Goal: Contribute content: Add original content to the website for others to see

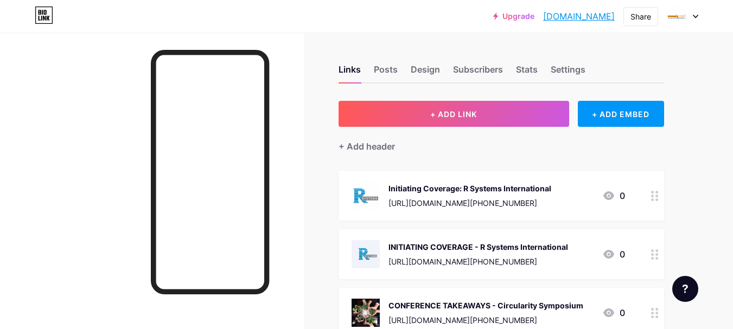
drag, startPoint x: 553, startPoint y: 248, endPoint x: 657, endPoint y: 257, distance: 105.1
click at [657, 257] on circle at bounding box center [656, 258] width 3 height 3
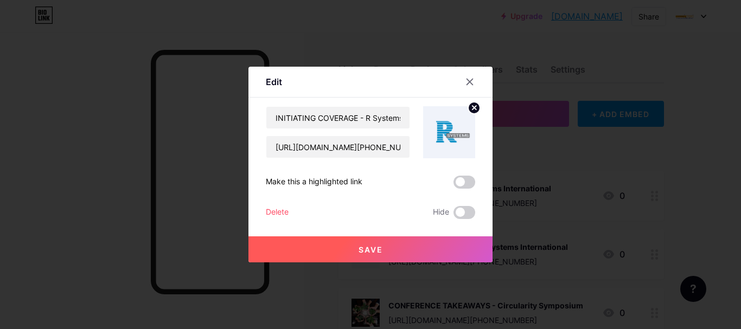
click at [280, 210] on div "Delete" at bounding box center [277, 212] width 23 height 13
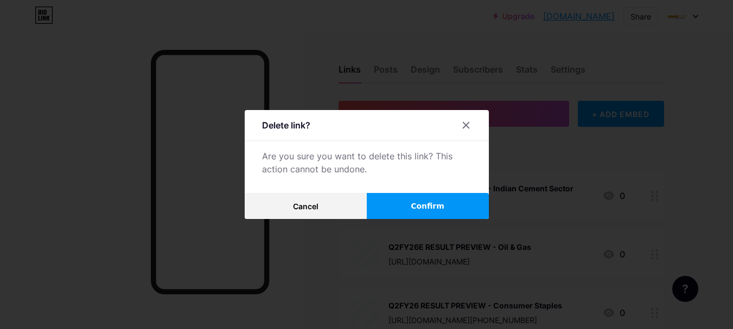
click at [392, 214] on button "Confirm" at bounding box center [428, 206] width 122 height 26
click at [330, 214] on button "Cancel" at bounding box center [306, 206] width 122 height 26
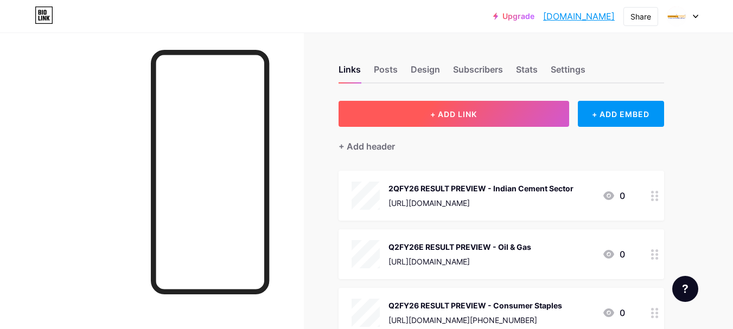
click at [431, 112] on span "+ ADD LINK" at bounding box center [453, 114] width 47 height 9
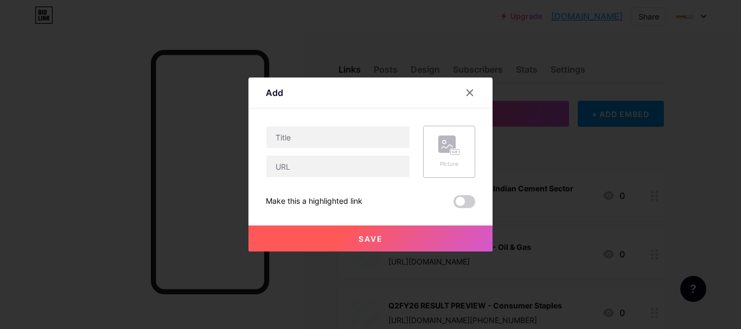
click at [457, 150] on rect at bounding box center [455, 152] width 9 height 5
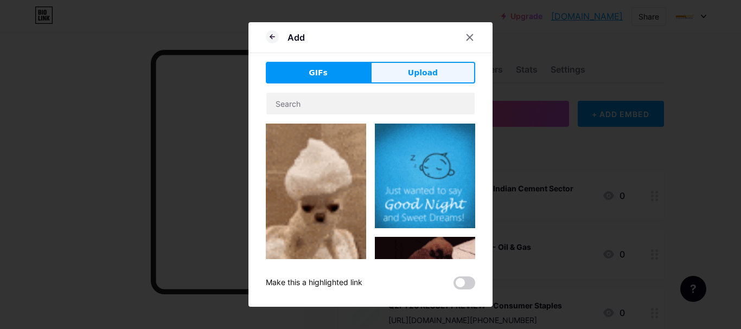
click at [416, 82] on button "Upload" at bounding box center [422, 73] width 105 height 22
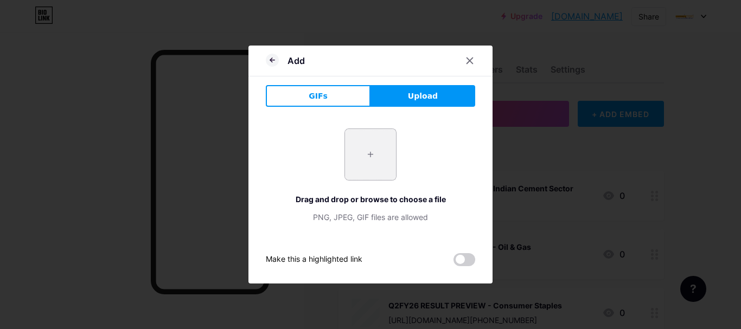
click at [358, 162] on input "file" at bounding box center [370, 154] width 51 height 51
type input "C:\fakepath\WhatsApp Image [DATE] 11.54.59 AM.jpeg"
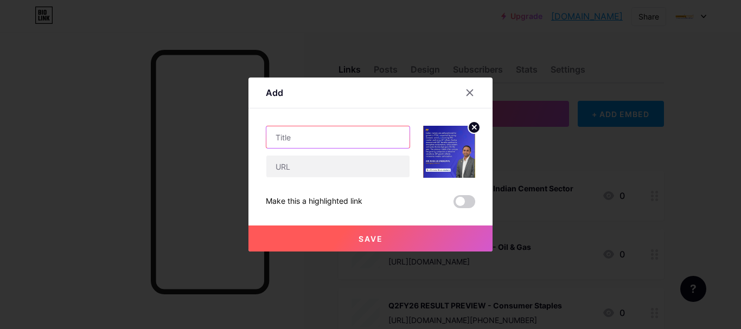
click at [310, 137] on input "text" at bounding box center [337, 137] width 143 height 22
paste input "ETMarkets Smart Talk:"
paste input "Why [PERSON_NAME] remains bullish on FY26 Read more at: [URL][DOMAIN_NAME][PERS…"
drag, startPoint x: 405, startPoint y: 136, endPoint x: 296, endPoint y: 140, distance: 108.5
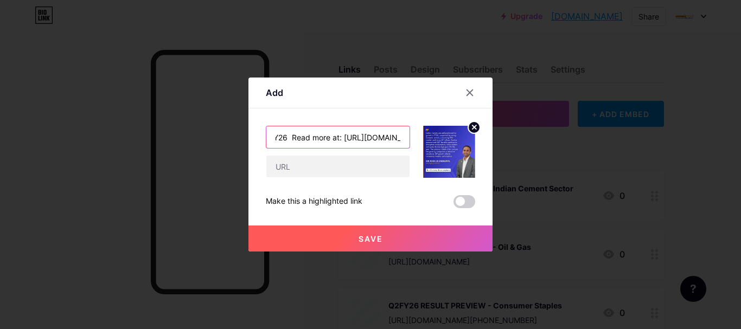
click at [296, 140] on input "ETMarkets Smart Talk: Why [PERSON_NAME] remains bullish on FY26 Read more at: […" at bounding box center [337, 137] width 143 height 22
type input "ETMarkets Smart Talk: Why [PERSON_NAME] remains bullish on FY26"
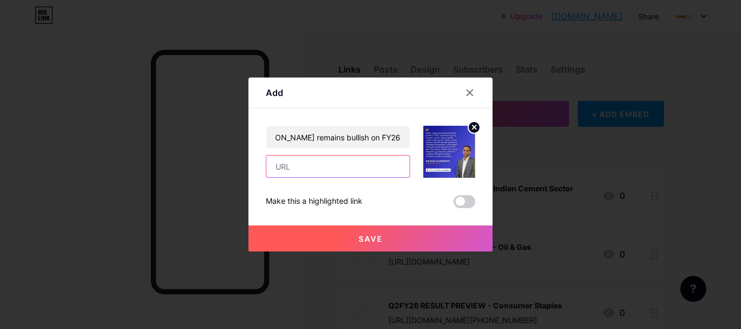
scroll to position [0, 0]
click at [310, 166] on input "text" at bounding box center [337, 167] width 143 height 22
paste input "[URL][DOMAIN_NAME][PERSON_NAME]"
type input "[URL][DOMAIN_NAME][PERSON_NAME]"
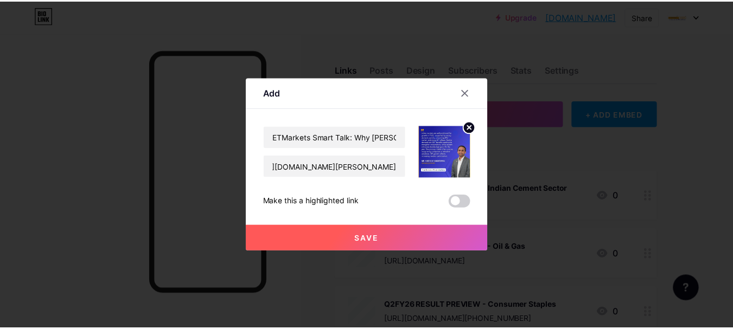
scroll to position [0, 0]
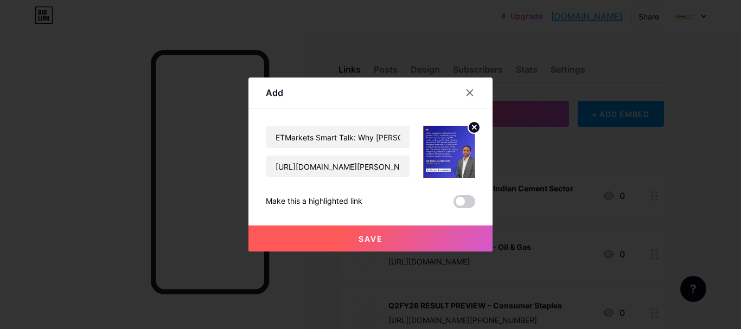
drag, startPoint x: 399, startPoint y: 234, endPoint x: 399, endPoint y: 240, distance: 6.5
click at [399, 234] on button "Save" at bounding box center [370, 239] width 244 height 26
